Goal: Check status

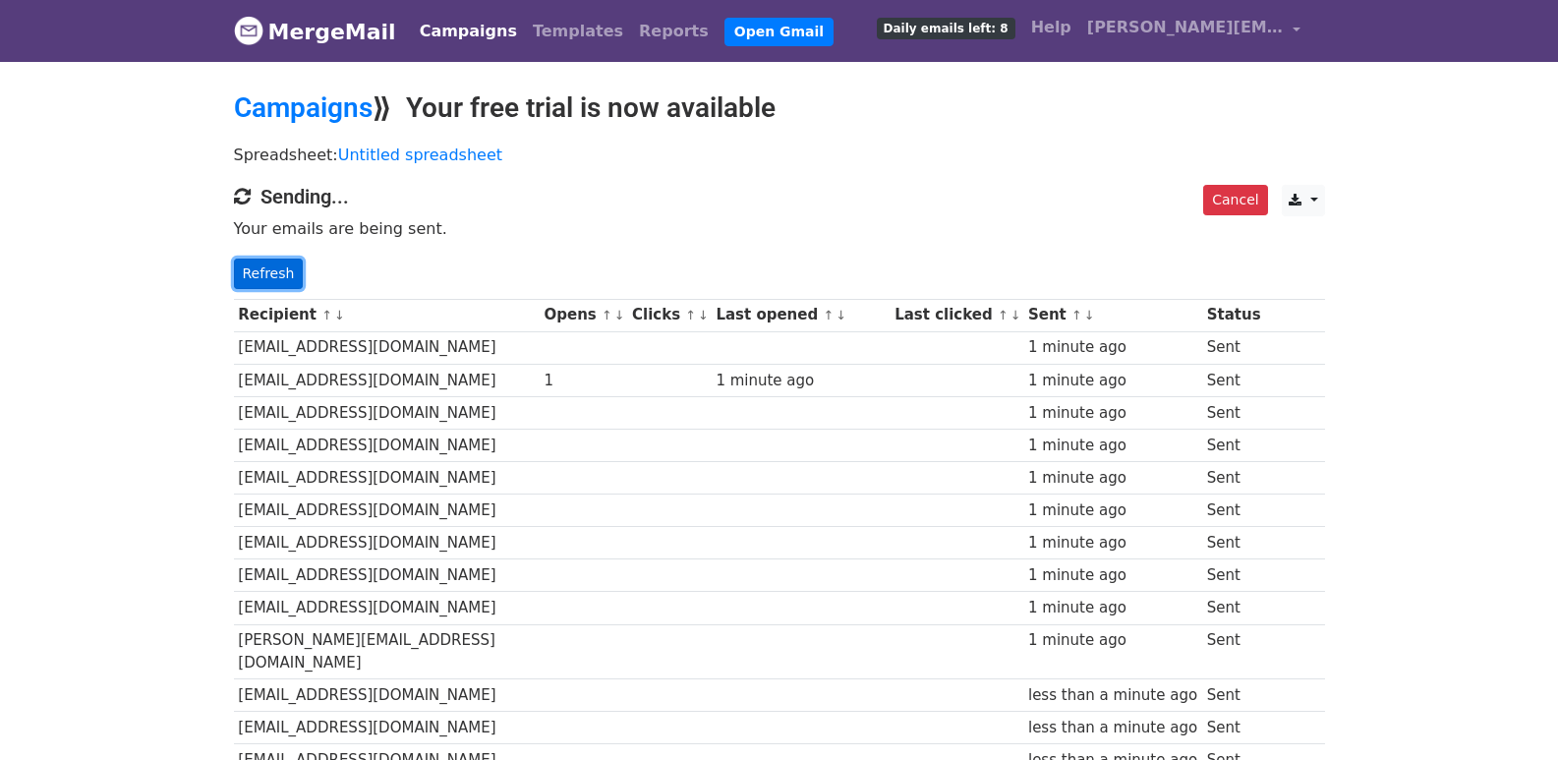
click at [286, 275] on link "Refresh" at bounding box center [269, 274] width 70 height 30
click at [245, 279] on link "Refresh" at bounding box center [269, 274] width 70 height 30
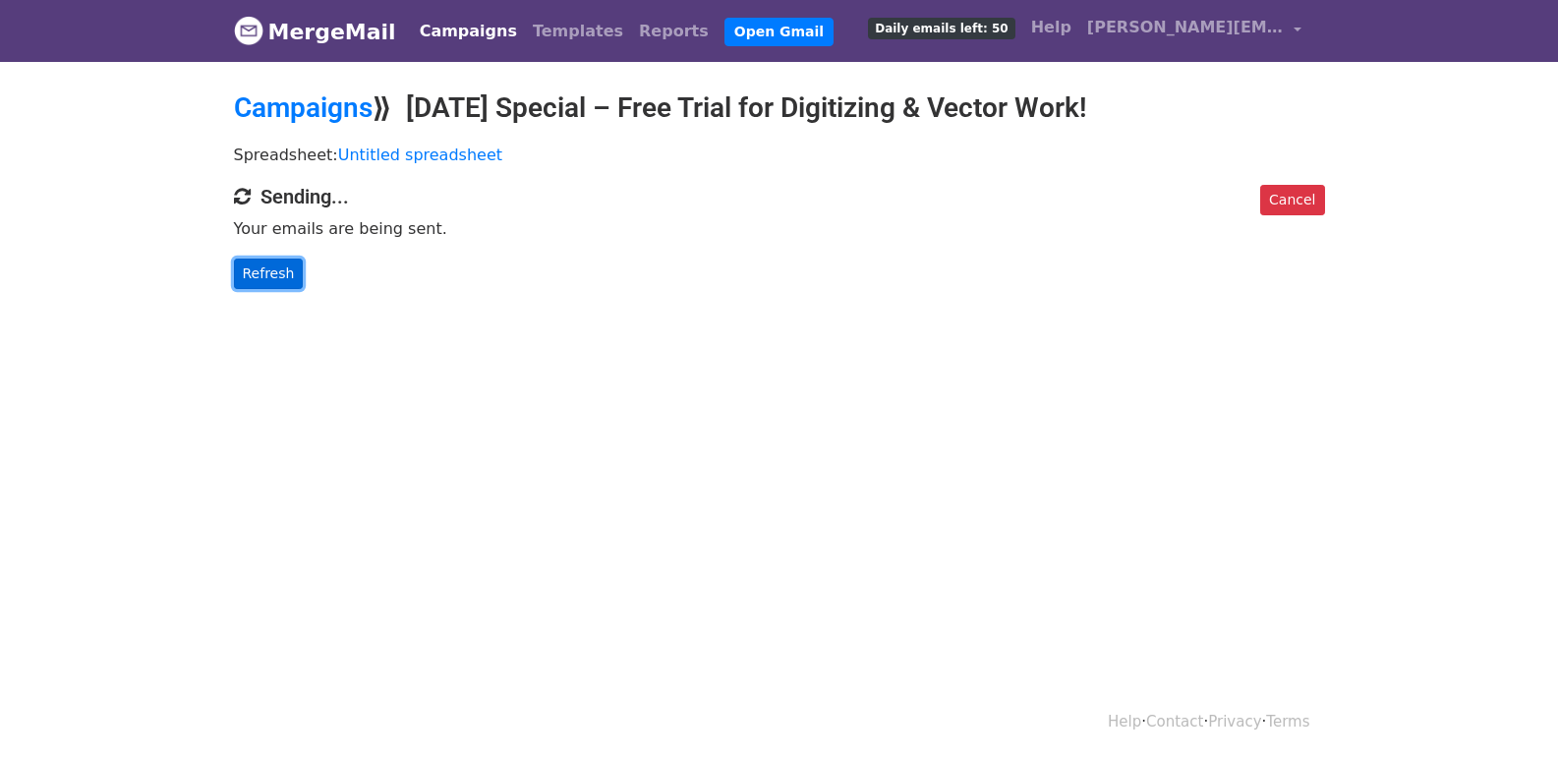
click at [287, 259] on link "Refresh" at bounding box center [269, 274] width 70 height 30
click at [274, 263] on link "Refresh" at bounding box center [269, 274] width 70 height 30
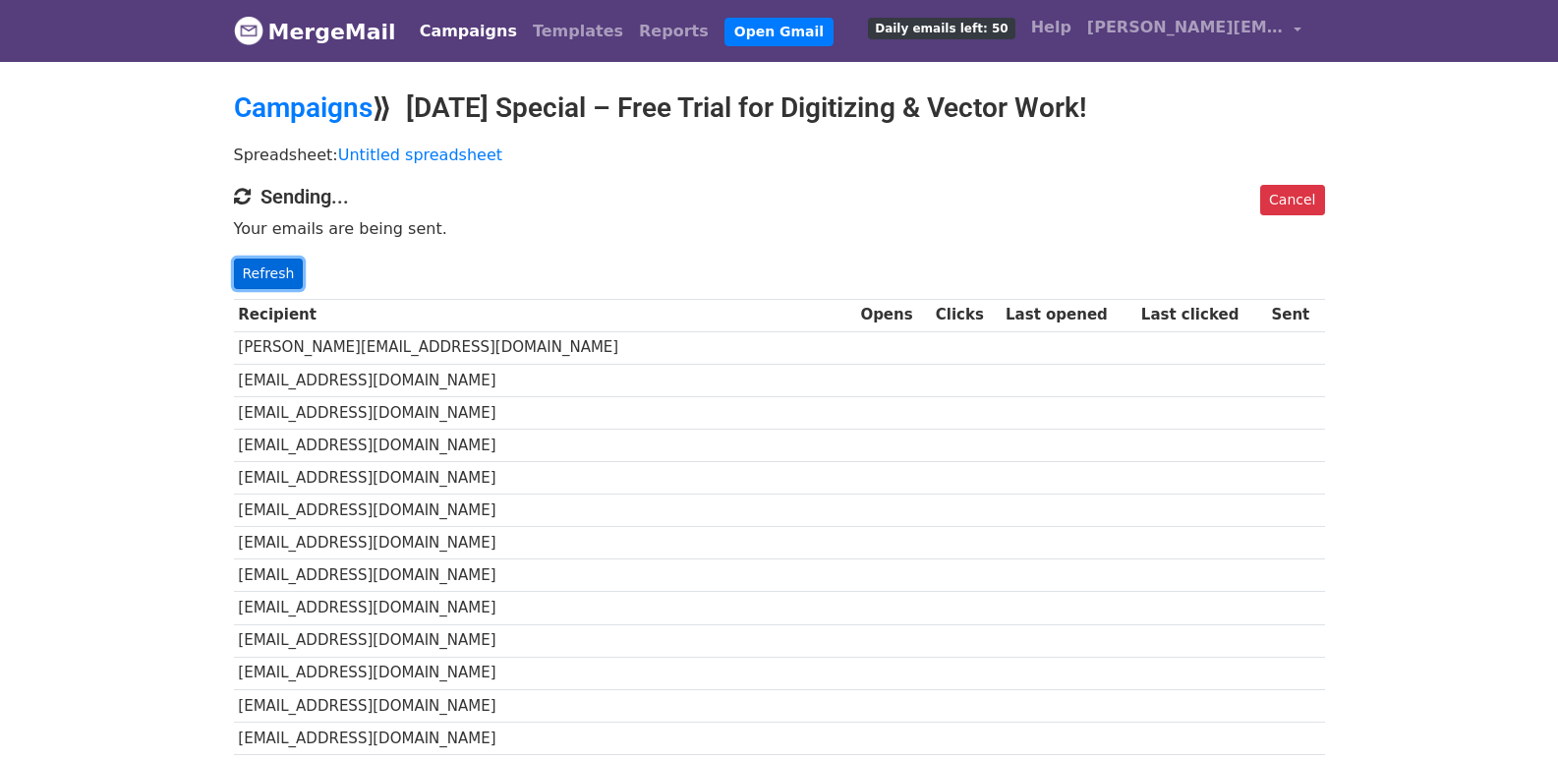
click at [254, 265] on link "Refresh" at bounding box center [269, 274] width 70 height 30
click at [236, 273] on link "Refresh" at bounding box center [269, 274] width 70 height 30
click at [277, 274] on link "Refresh" at bounding box center [269, 274] width 70 height 30
click at [267, 274] on link "Refresh" at bounding box center [269, 274] width 70 height 30
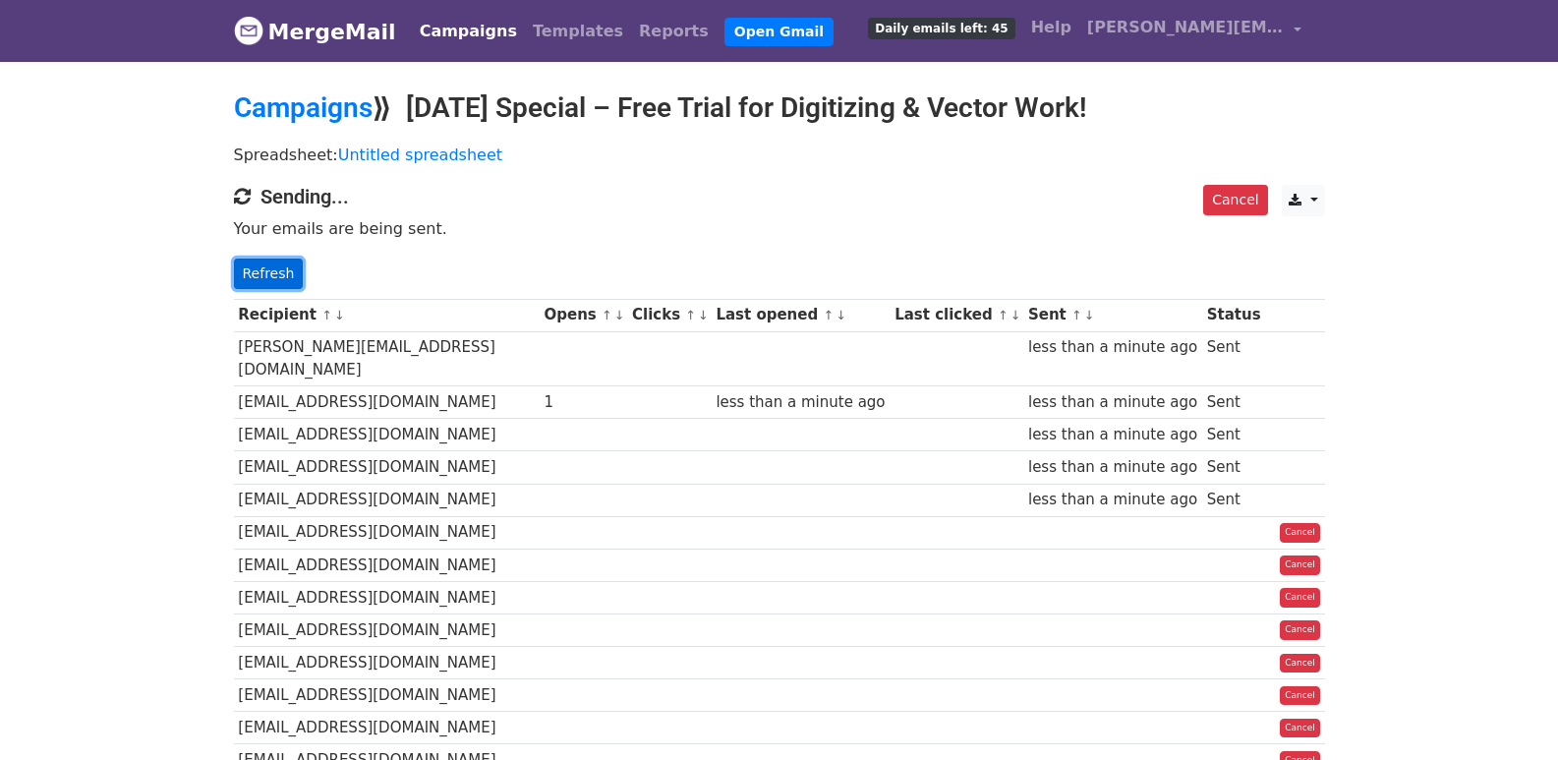
click at [250, 262] on link "Refresh" at bounding box center [269, 274] width 70 height 30
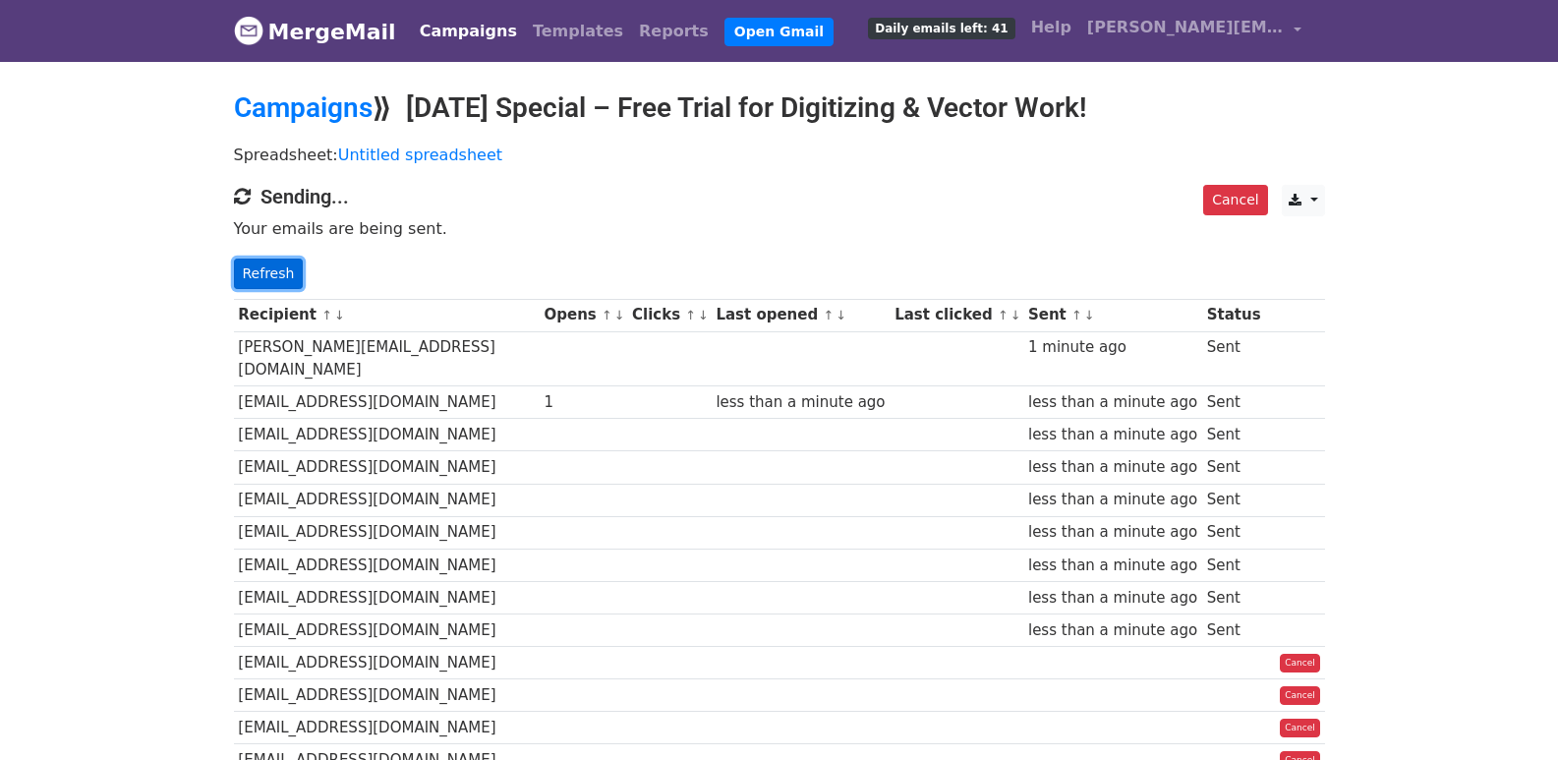
click at [288, 271] on link "Refresh" at bounding box center [269, 274] width 70 height 30
